Goal: Information Seeking & Learning: Understand process/instructions

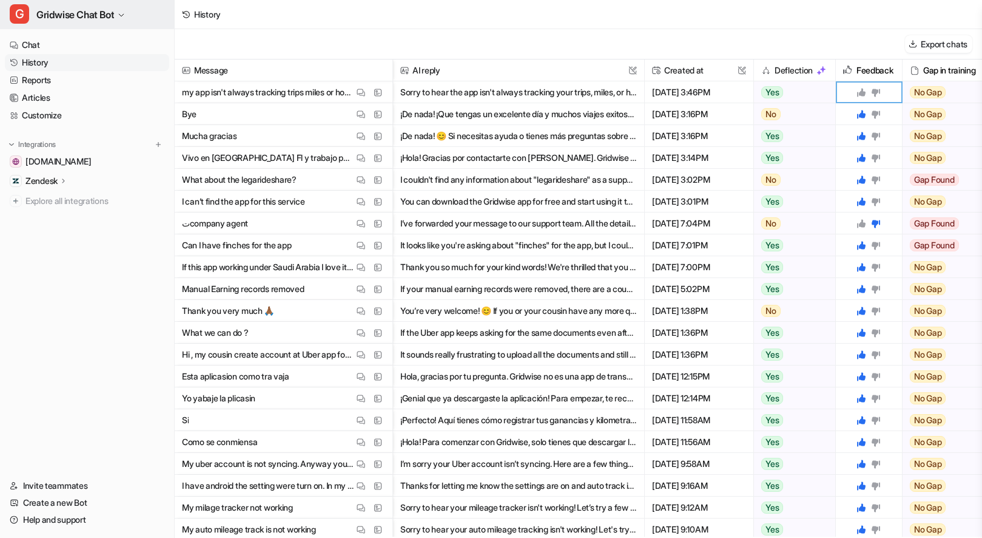
scroll to position [137, 0]
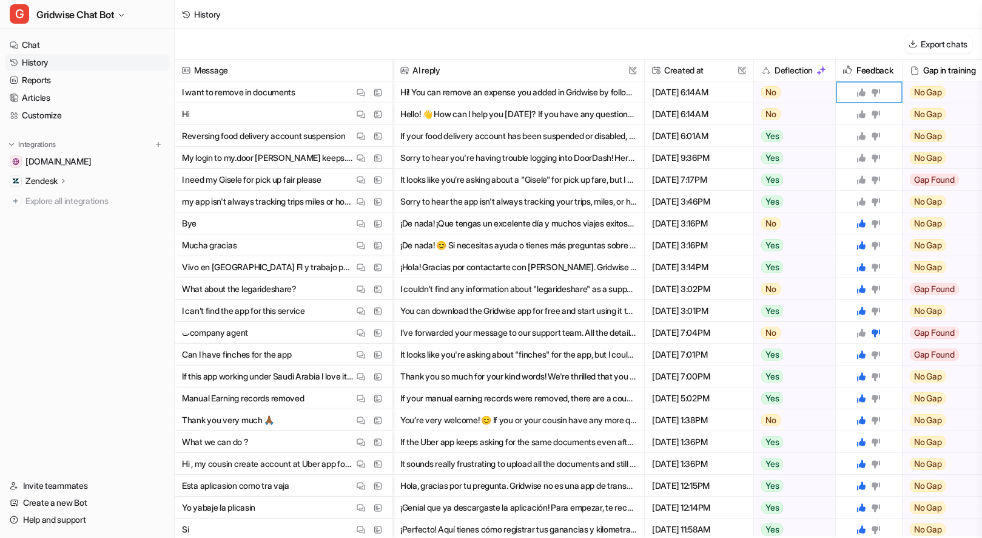
click at [384, 195] on div "View Sources" at bounding box center [378, 201] width 15 height 15
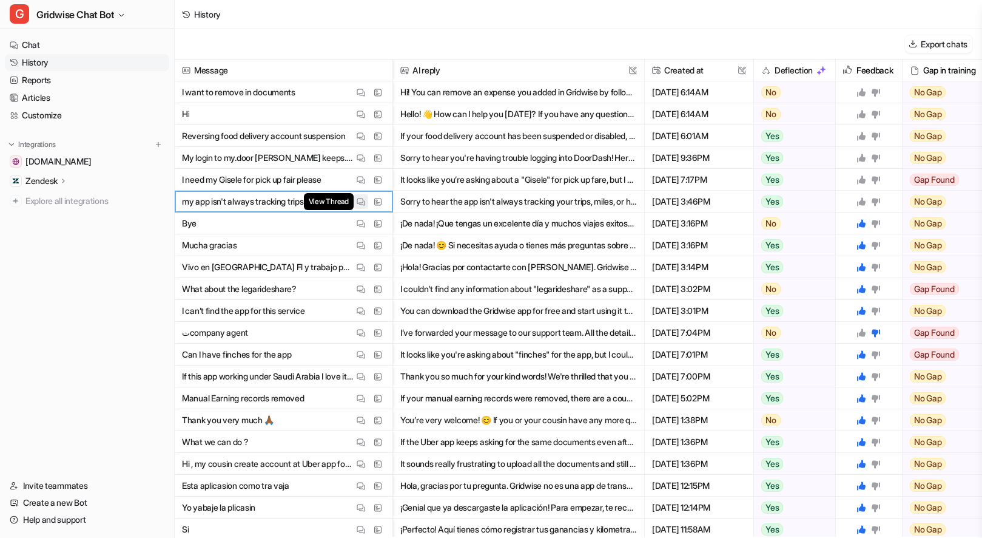
click at [359, 202] on img at bounding box center [361, 201] width 8 height 9
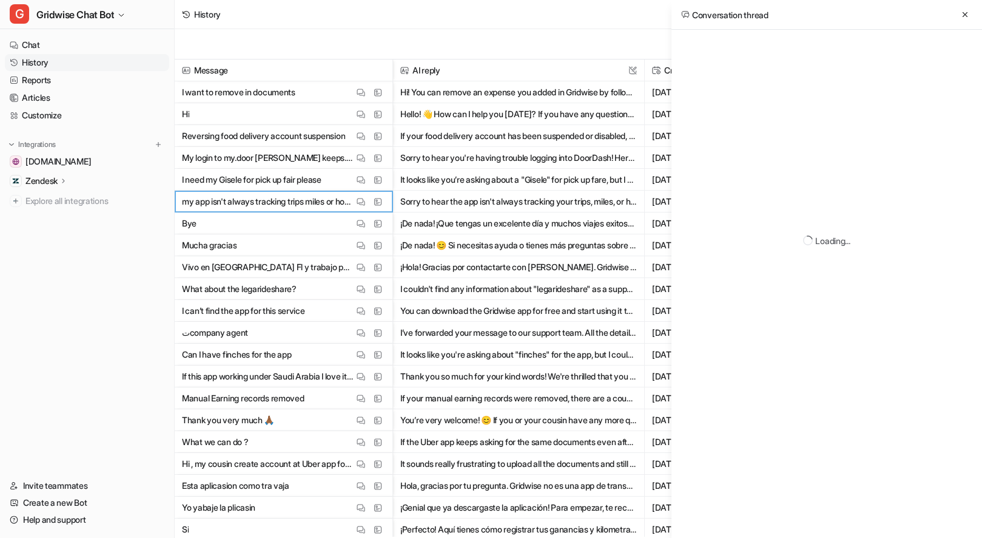
scroll to position [0, 0]
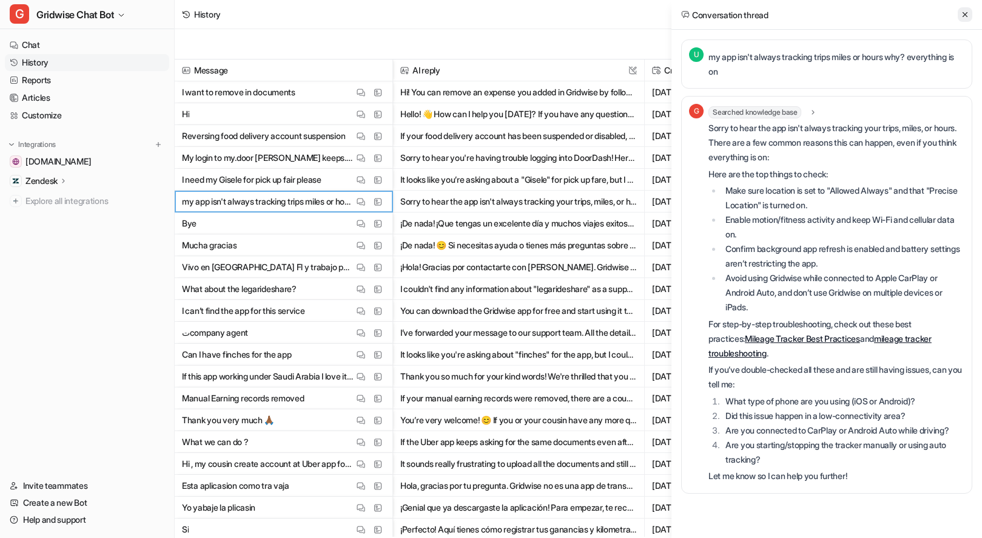
click at [959, 11] on button at bounding box center [965, 14] width 15 height 15
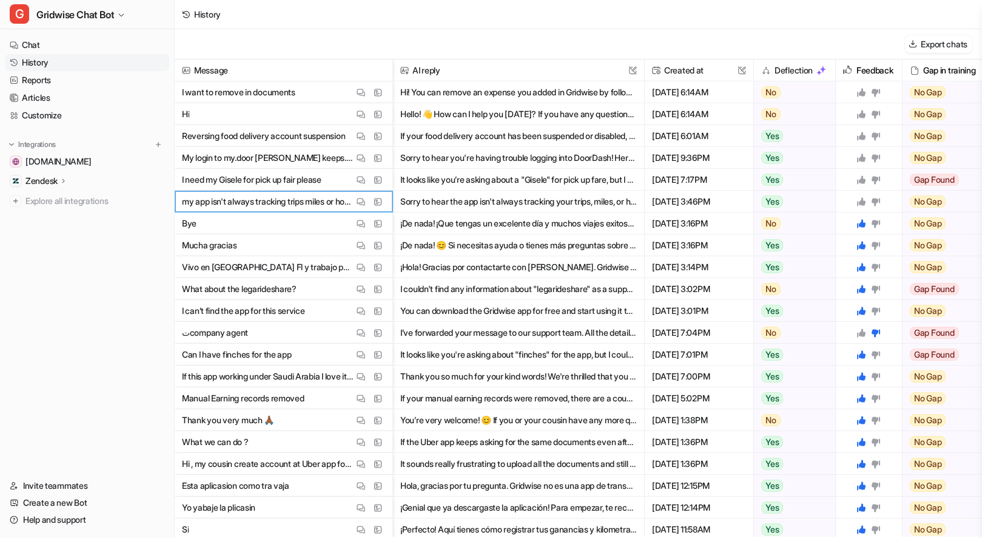
click at [856, 200] on div at bounding box center [869, 201] width 56 height 21
click at [862, 203] on icon at bounding box center [861, 201] width 8 height 8
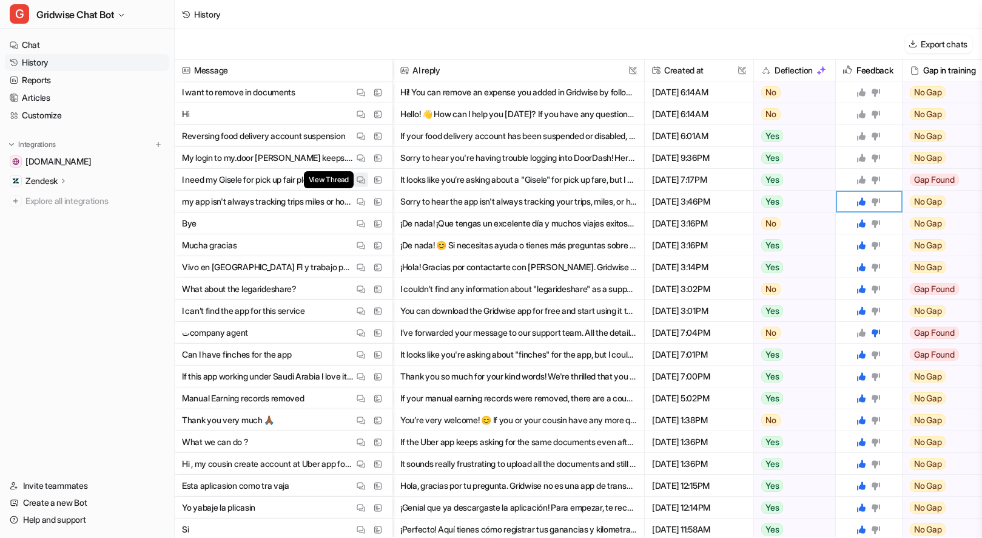
click at [364, 182] on img at bounding box center [361, 179] width 8 height 9
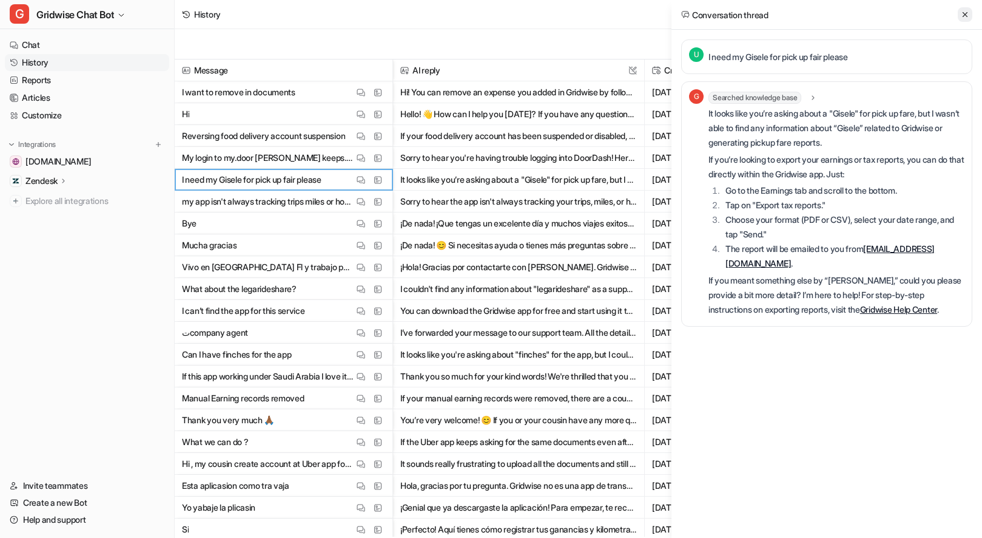
click at [966, 12] on icon at bounding box center [965, 14] width 8 height 8
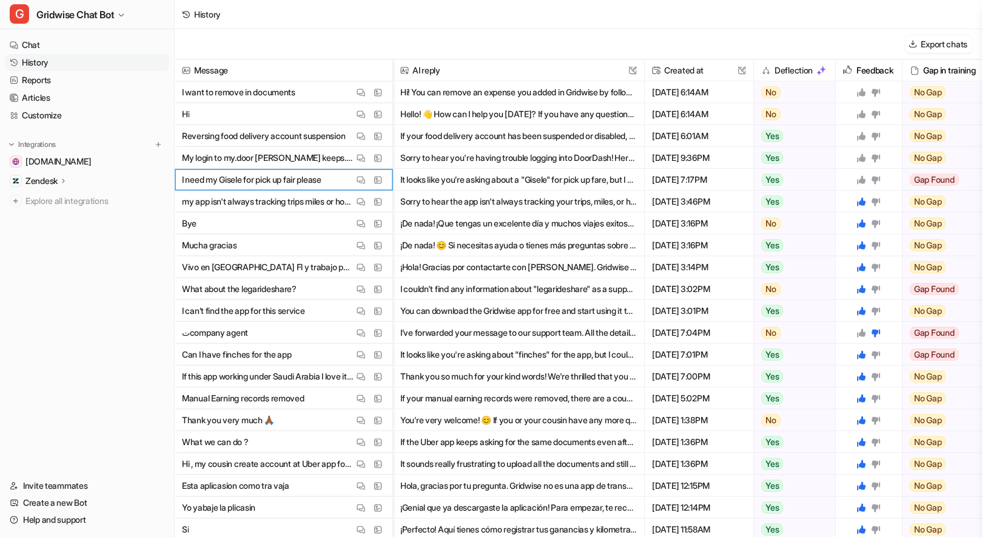
click at [857, 183] on icon at bounding box center [862, 180] width 10 height 10
click at [356, 161] on button "View Thread" at bounding box center [361, 157] width 15 height 15
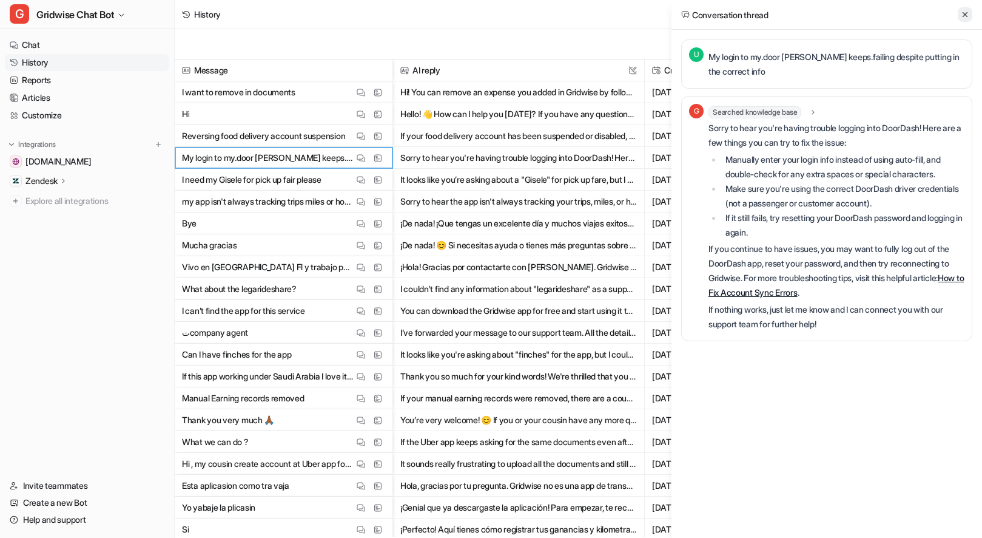
click at [963, 13] on icon at bounding box center [965, 14] width 8 height 8
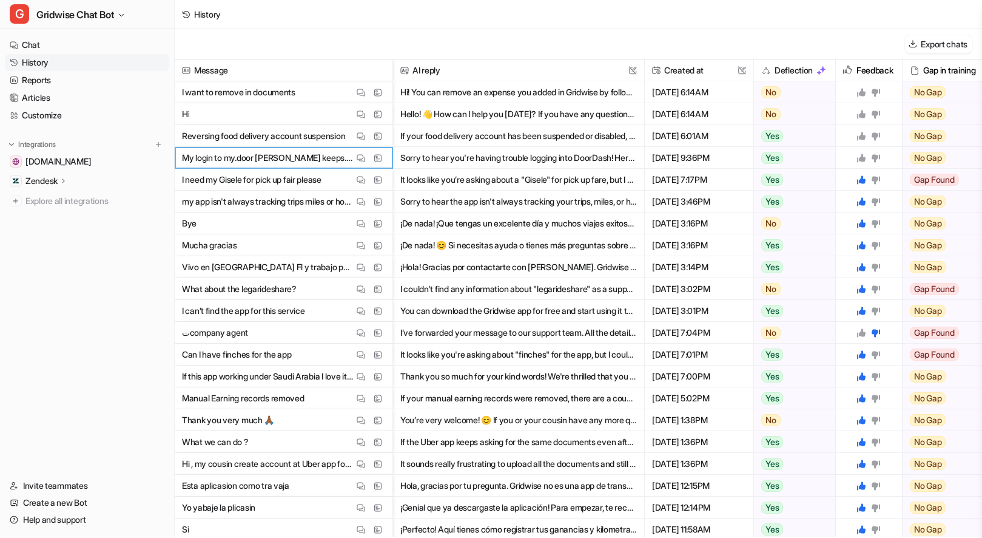
click at [858, 153] on icon at bounding box center [862, 158] width 10 height 10
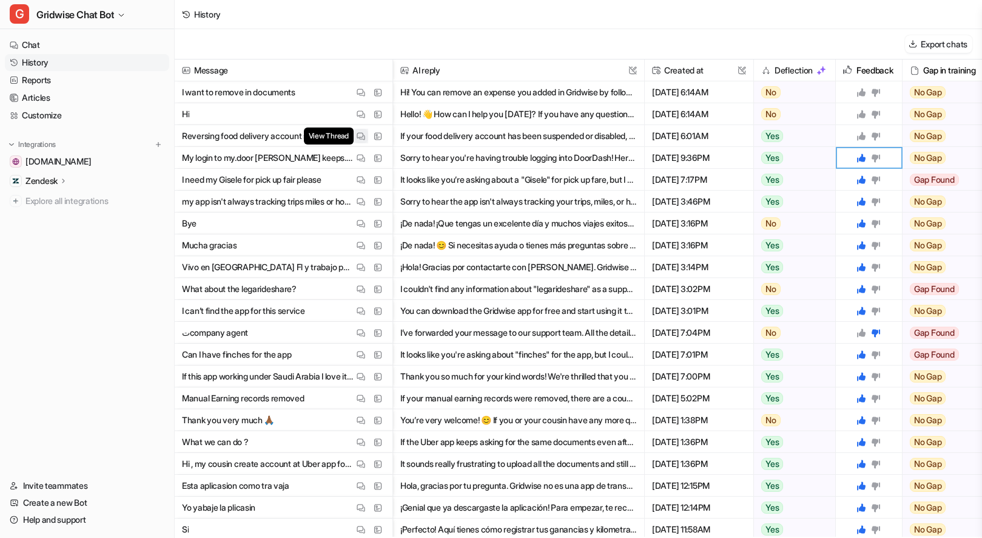
click at [359, 132] on img at bounding box center [361, 136] width 8 height 9
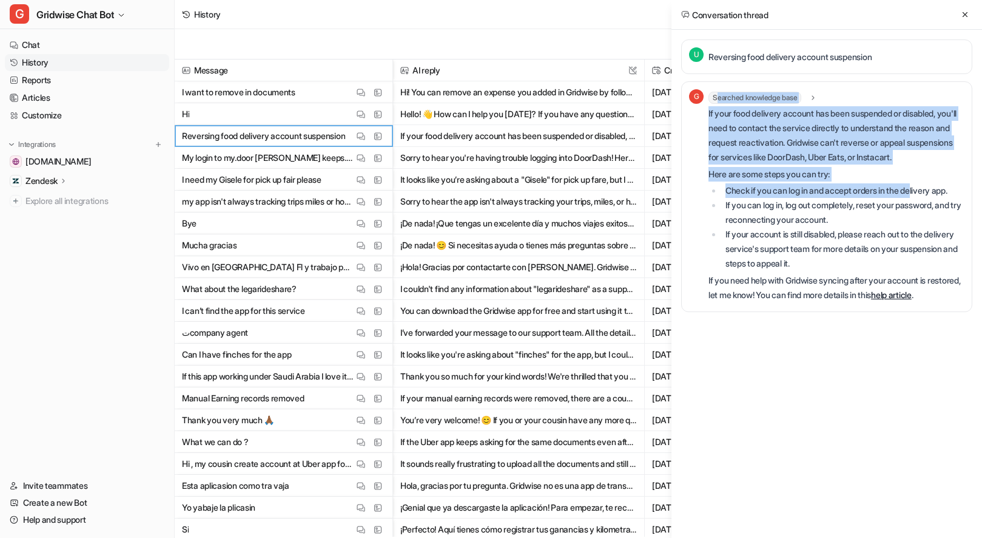
drag, startPoint x: 779, startPoint y: 127, endPoint x: 921, endPoint y: 184, distance: 153.0
click at [921, 184] on div "Searched knowledge base search_queries : "reverse food delivery account suspens…" at bounding box center [837, 197] width 256 height 211
click at [921, 184] on li "Check if you can log in and accept orders in the delivery app." at bounding box center [843, 190] width 243 height 15
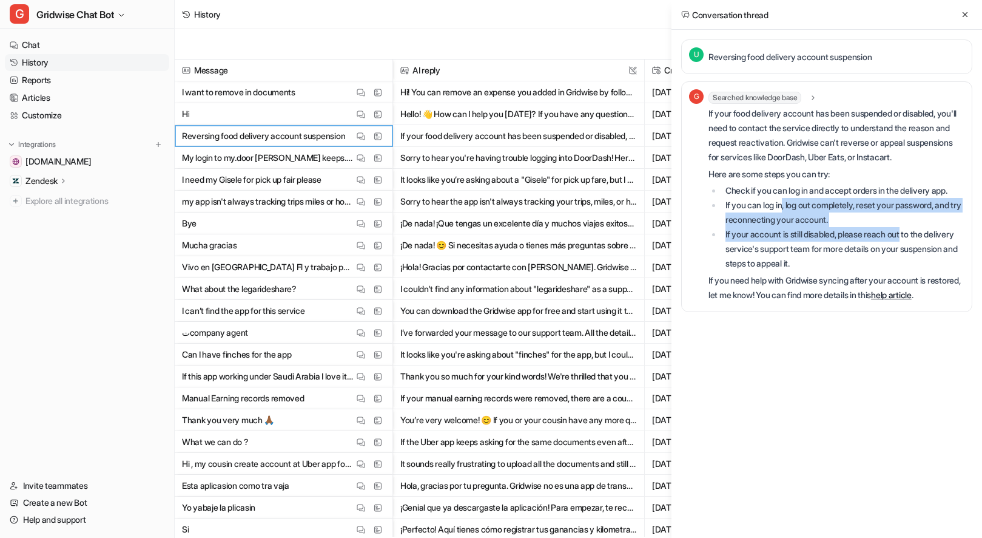
drag, startPoint x: 801, startPoint y: 200, endPoint x: 787, endPoint y: 198, distance: 13.5
click at [787, 198] on ul "Check if you can log in and accept orders in the delivery app. If you can log i…" at bounding box center [837, 226] width 256 height 87
click at [787, 198] on li "If you can log in, log out completely, reset your password, and try reconnectin…" at bounding box center [843, 212] width 243 height 29
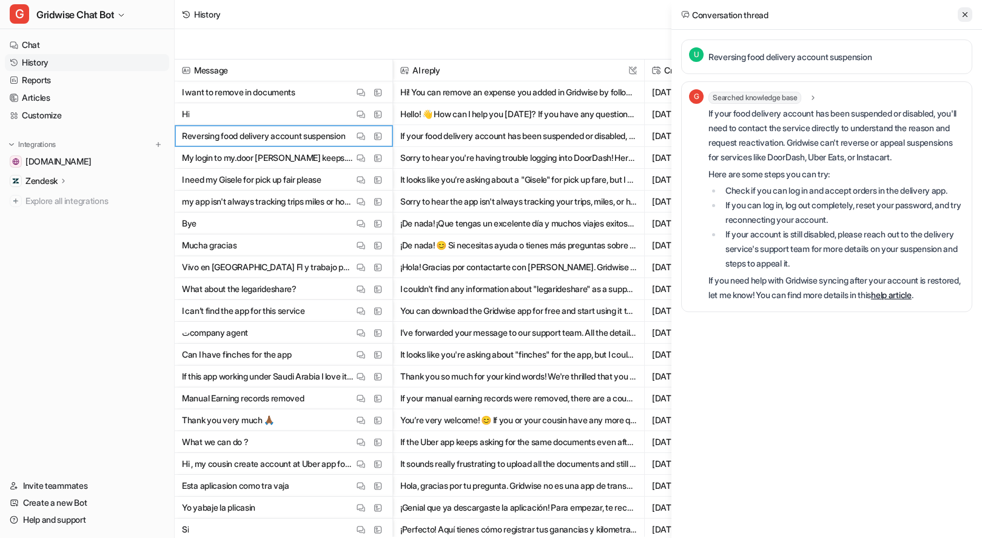
click at [965, 12] on icon at bounding box center [965, 14] width 8 height 8
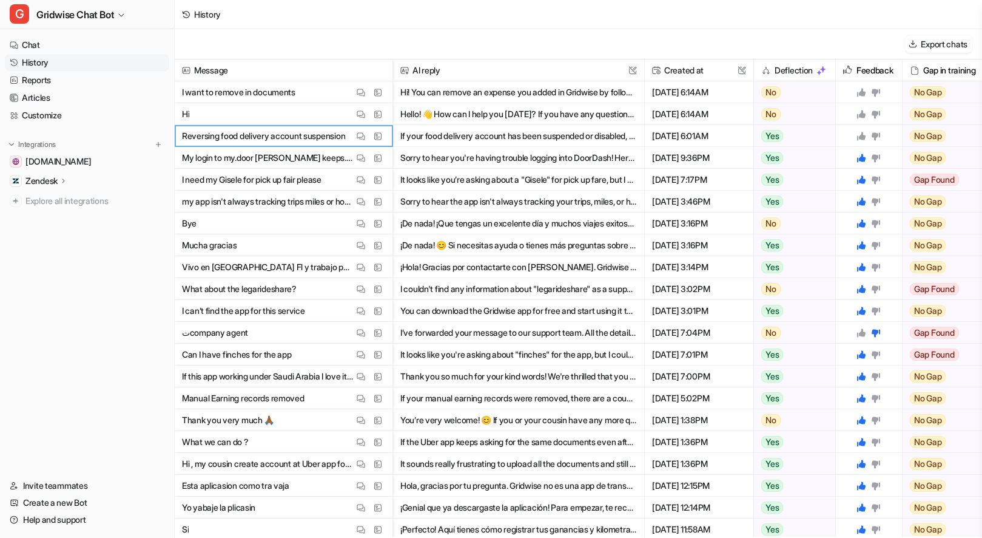
click at [864, 138] on icon at bounding box center [861, 136] width 8 height 8
click at [359, 117] on img at bounding box center [361, 114] width 8 height 9
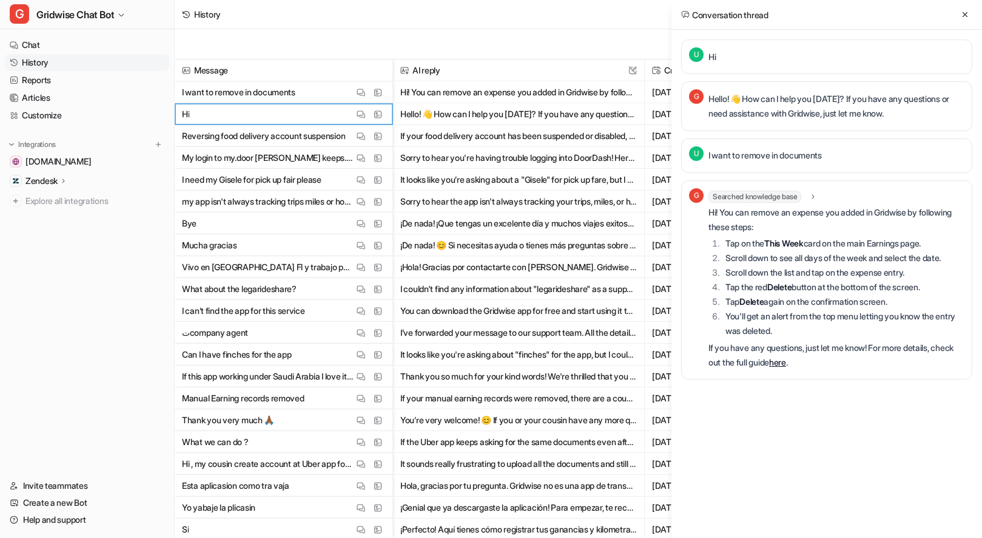
drag, startPoint x: 818, startPoint y: 241, endPoint x: 950, endPoint y: 302, distance: 145.3
click at [950, 302] on div "Hi! You can remove an expense you added in Gridwise by following these steps: T…" at bounding box center [837, 287] width 256 height 164
click at [950, 302] on li "Tap Delete again on the confirmation screen." at bounding box center [843, 301] width 243 height 15
click at [963, 10] on icon at bounding box center [965, 14] width 8 height 8
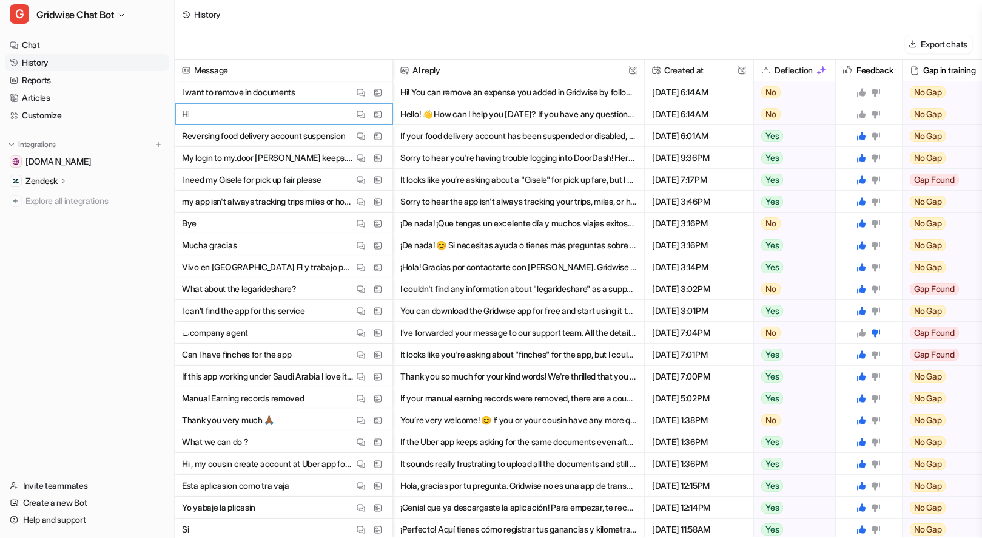
click at [864, 112] on icon at bounding box center [862, 114] width 10 height 10
click at [860, 87] on icon at bounding box center [862, 92] width 10 height 10
click at [595, 38] on div "Export chats" at bounding box center [579, 44] width 808 height 30
